Goal: Task Accomplishment & Management: Manage account settings

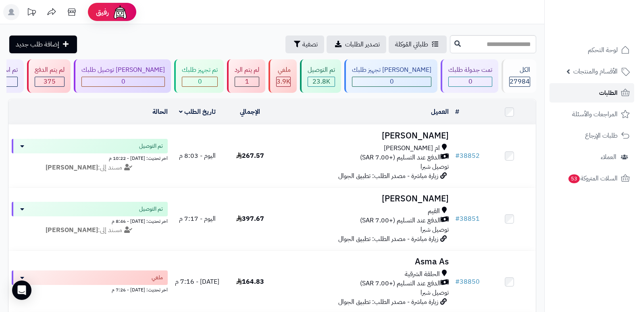
click at [613, 92] on span "الطلبات" at bounding box center [608, 92] width 19 height 11
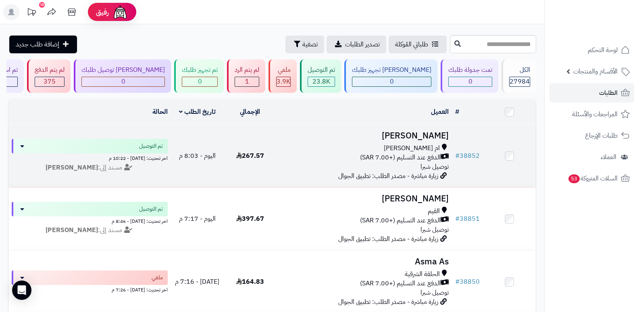
click at [430, 134] on h3 "[PERSON_NAME]" at bounding box center [364, 135] width 169 height 9
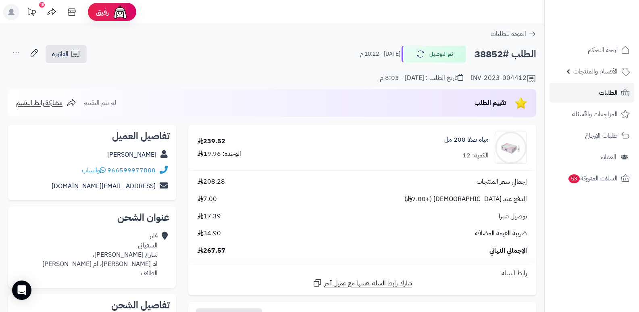
click at [597, 92] on link "الطلبات" at bounding box center [592, 92] width 85 height 19
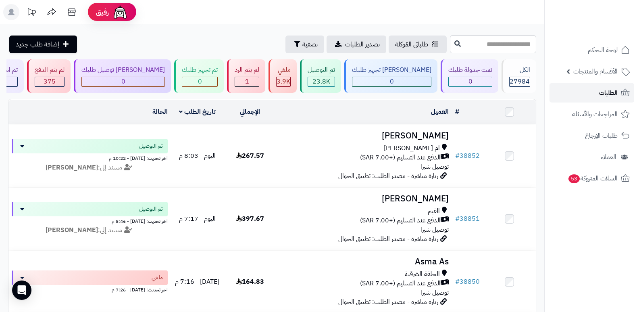
click at [599, 95] on span "الطلبات" at bounding box center [608, 92] width 19 height 11
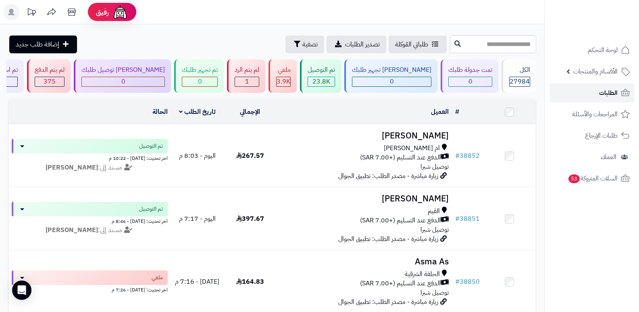
click at [599, 95] on span "الطلبات" at bounding box center [608, 92] width 19 height 11
click at [612, 96] on span "الطلبات" at bounding box center [608, 92] width 19 height 11
click at [601, 88] on span "الطلبات" at bounding box center [608, 92] width 19 height 11
click at [600, 88] on span "الطلبات" at bounding box center [608, 92] width 19 height 11
click at [601, 88] on span "الطلبات" at bounding box center [608, 92] width 19 height 11
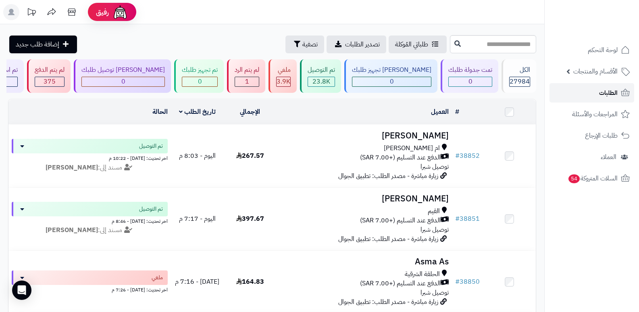
click at [618, 94] on span "الطلبات" at bounding box center [608, 92] width 19 height 11
click at [614, 90] on span "الطلبات" at bounding box center [608, 92] width 19 height 11
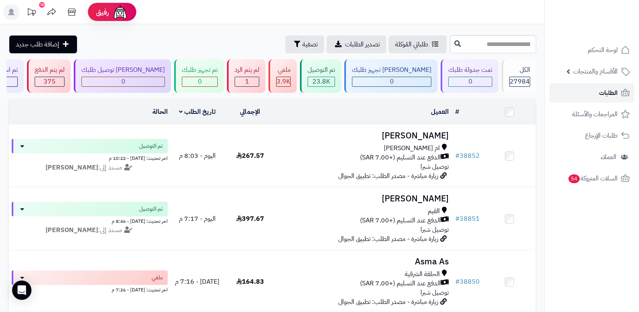
click at [614, 90] on span "الطلبات" at bounding box center [608, 92] width 19 height 11
click at [591, 92] on link "الطلبات" at bounding box center [592, 92] width 85 height 19
click at [593, 96] on link "الطلبات" at bounding box center [592, 92] width 85 height 19
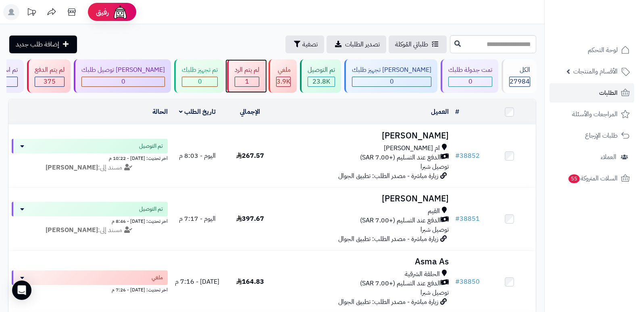
click at [257, 87] on div "لم يتم الرد 1" at bounding box center [246, 75] width 38 height 33
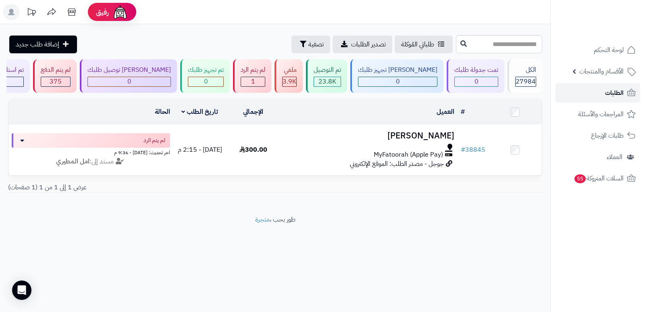
click at [604, 94] on link "الطلبات" at bounding box center [598, 92] width 85 height 19
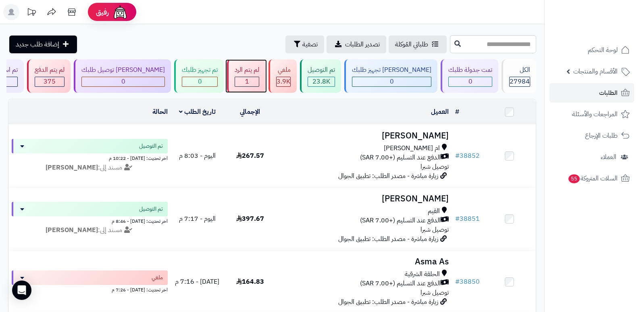
click at [249, 79] on span "1" at bounding box center [247, 82] width 4 height 10
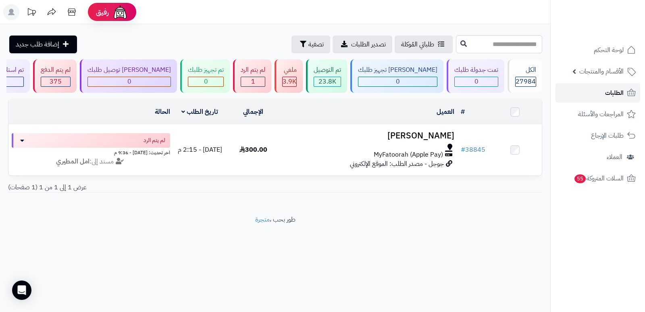
click at [627, 89] on icon at bounding box center [632, 93] width 10 height 10
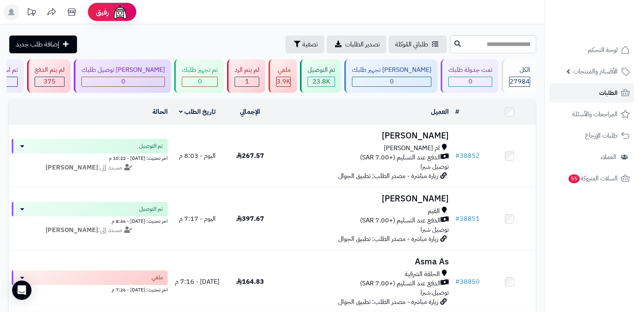
click at [616, 94] on span "الطلبات" at bounding box center [608, 92] width 19 height 11
click at [8, 13] on rect at bounding box center [11, 12] width 16 height 16
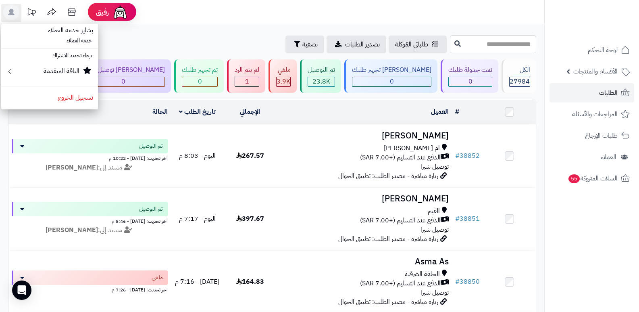
click at [192, 39] on div "طلباتي المُوكلة تصدير الطلبات تصفية إضافة طلب جديد" at bounding box center [228, 45] width 440 height 18
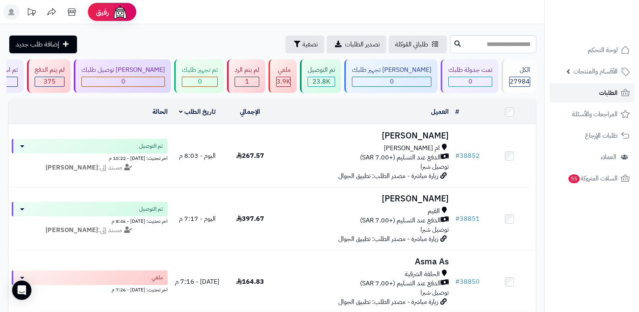
click at [615, 87] on link "الطلبات" at bounding box center [592, 92] width 85 height 19
click at [614, 92] on span "الطلبات" at bounding box center [608, 92] width 19 height 11
click at [13, 12] on icon at bounding box center [11, 12] width 6 height 6
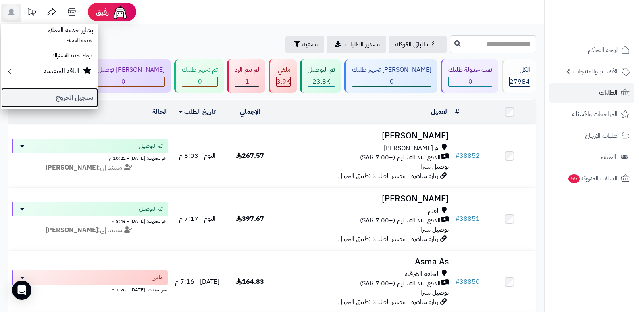
click at [69, 100] on link "تسجيل الخروج" at bounding box center [49, 97] width 97 height 19
